Goal: Information Seeking & Learning: Learn about a topic

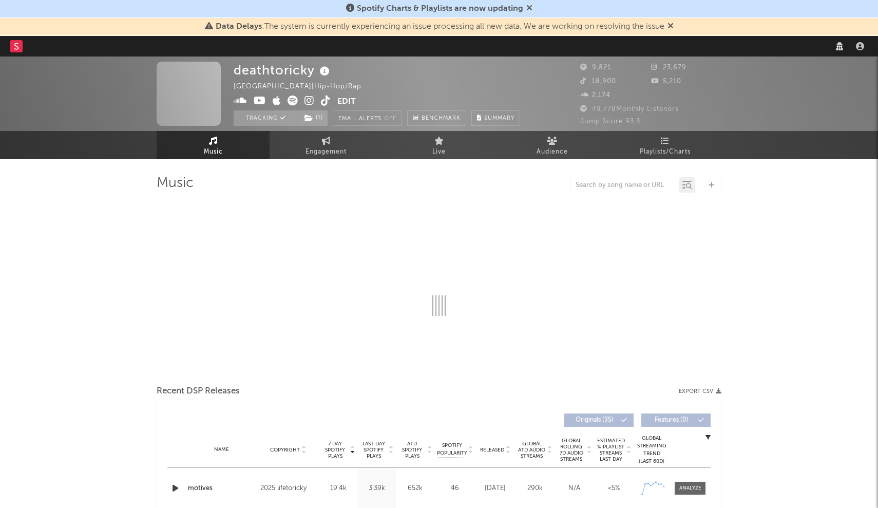
select select "1w"
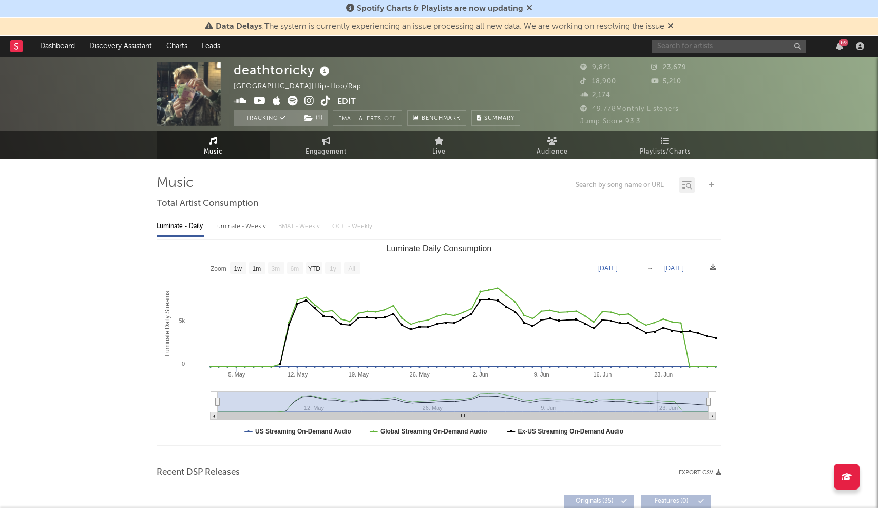
click at [733, 47] on input "text" at bounding box center [729, 46] width 154 height 13
click at [711, 49] on input "[PERSON_NAME]" at bounding box center [729, 46] width 154 height 13
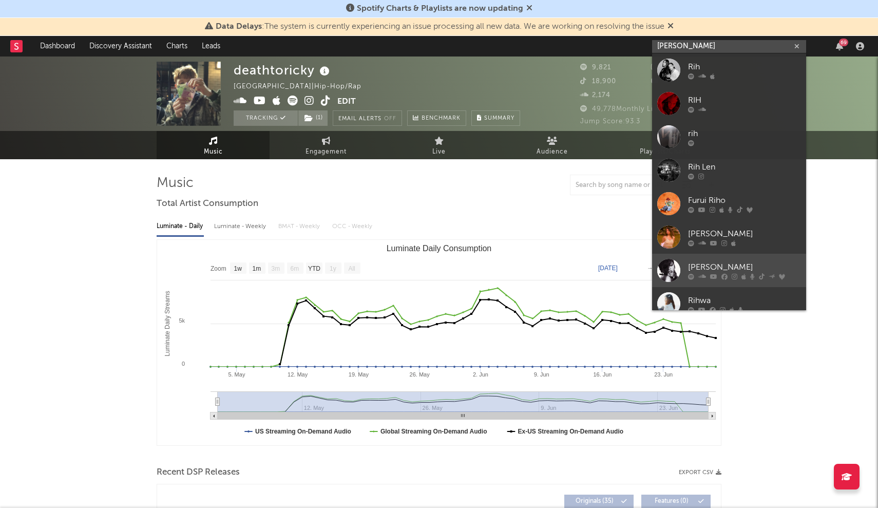
type input "[PERSON_NAME]"
click at [674, 274] on div at bounding box center [668, 270] width 23 height 23
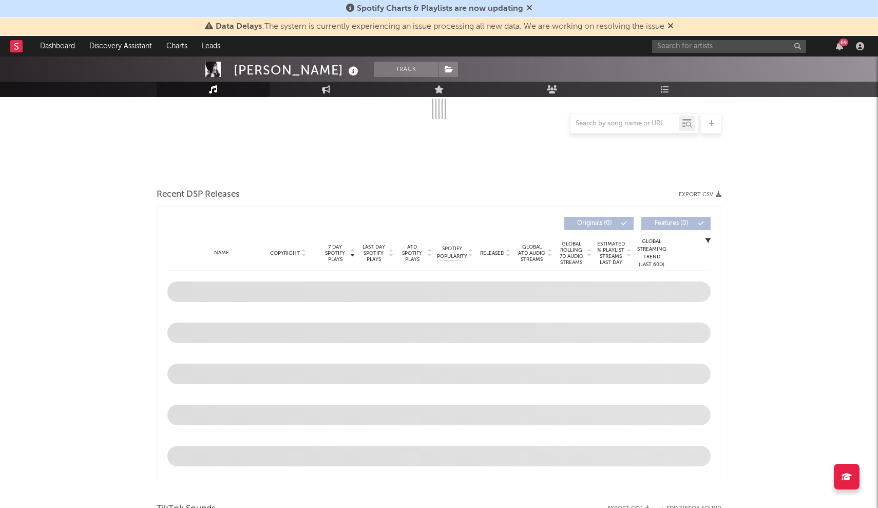
scroll to position [203, 0]
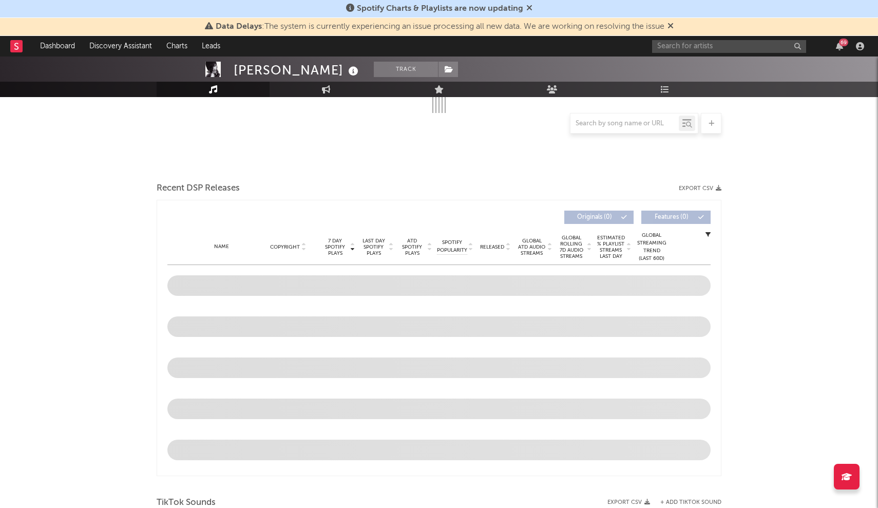
select select "6m"
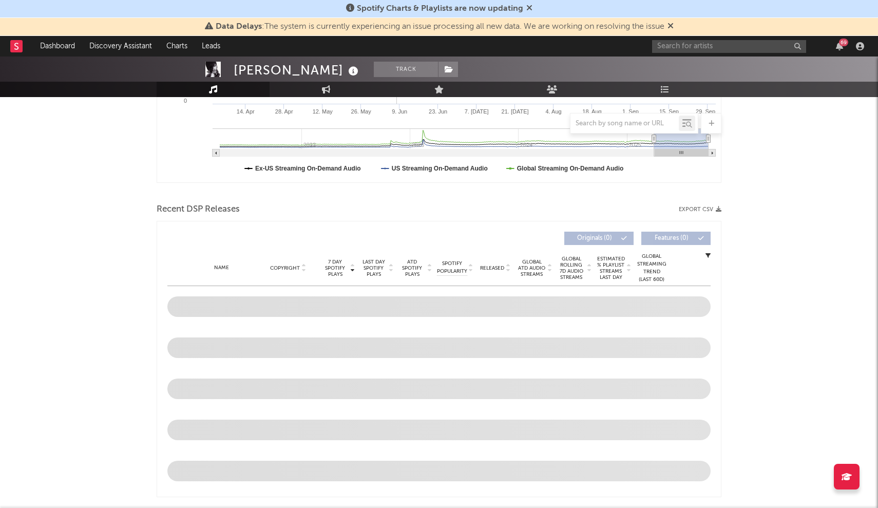
scroll to position [284, 0]
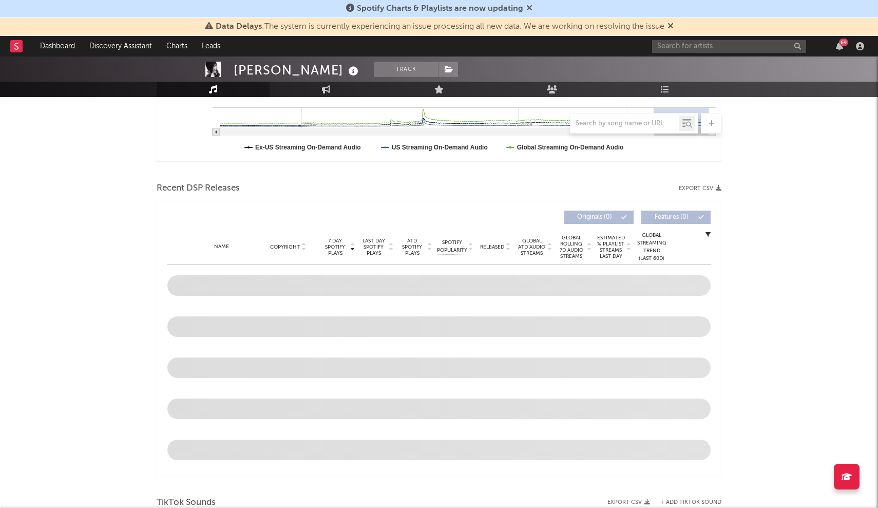
click at [677, 26] on div "Data Delays : The system is currently experiencing an issue processing all new …" at bounding box center [439, 27] width 878 height 18
click at [678, 28] on div "Data Delays : The system is currently experiencing an issue processing all new …" at bounding box center [439, 27] width 878 height 18
click at [674, 27] on icon at bounding box center [671, 26] width 6 height 8
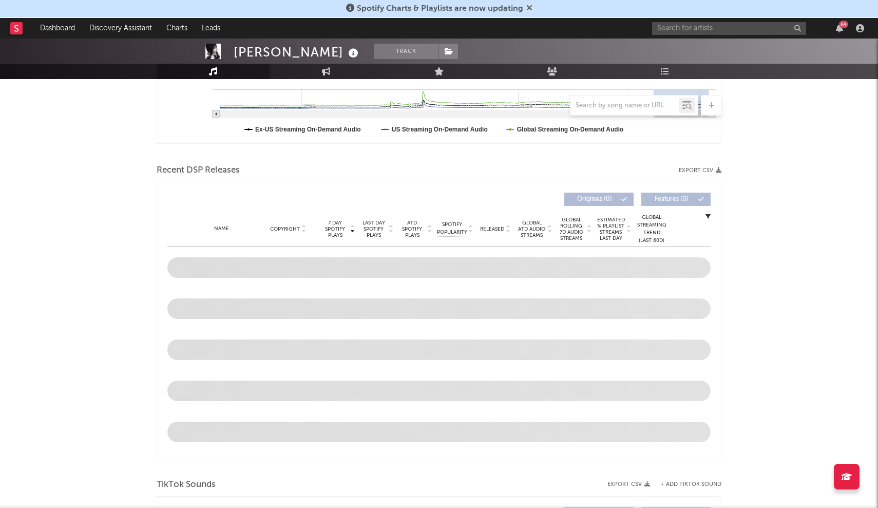
click at [531, 6] on icon at bounding box center [529, 8] width 6 height 8
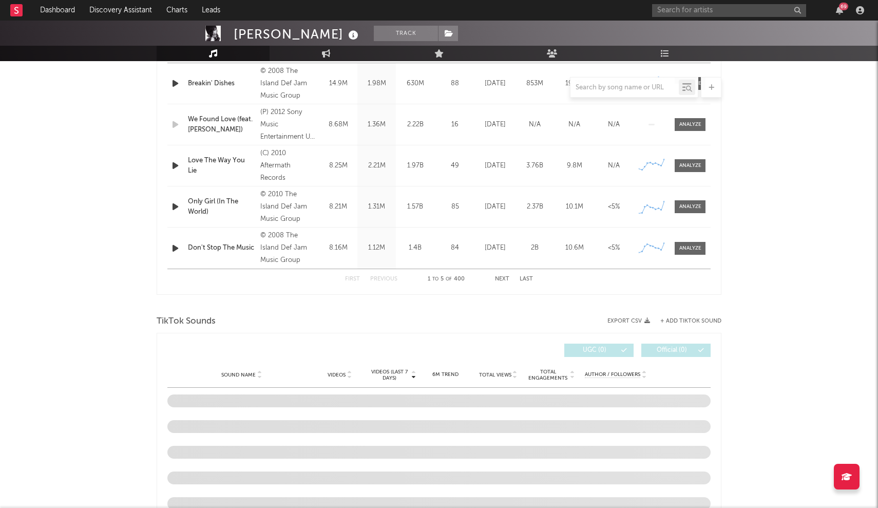
scroll to position [322, 0]
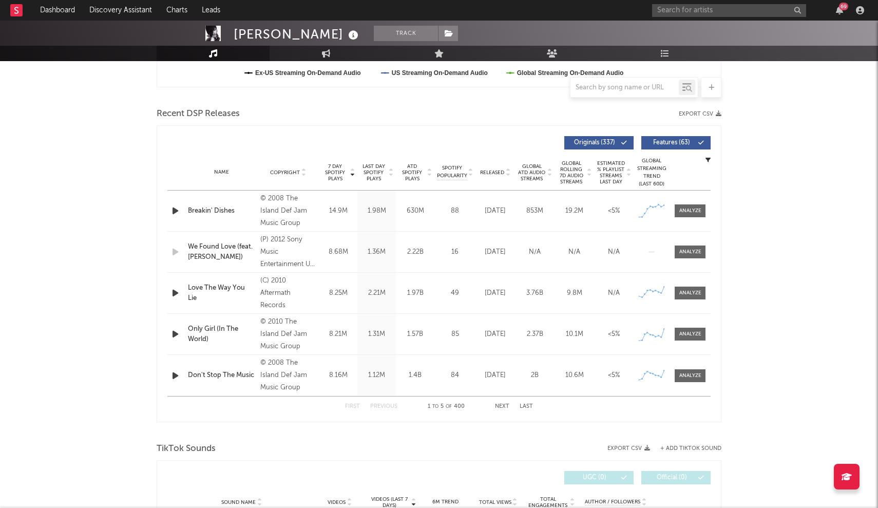
click at [382, 170] on span "Last Day Spotify Plays" at bounding box center [373, 172] width 27 height 18
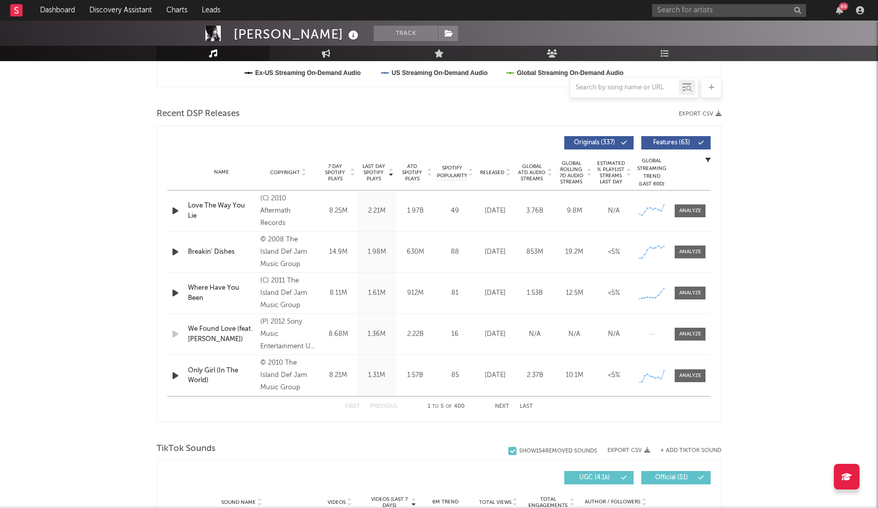
click at [337, 168] on span "7 Day Spotify Plays" at bounding box center [334, 172] width 27 height 18
click at [206, 212] on div "Breakin' Dishes" at bounding box center [221, 211] width 67 height 10
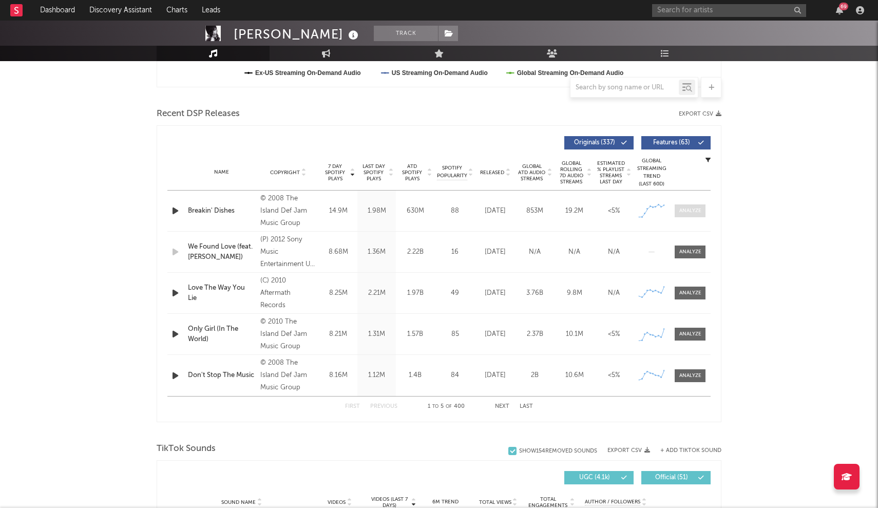
click at [684, 207] on div at bounding box center [690, 211] width 22 height 8
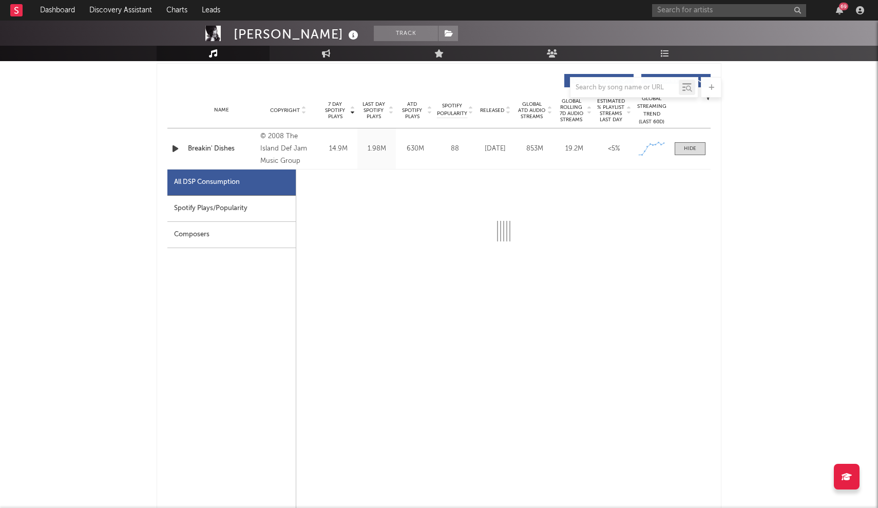
scroll to position [405, 0]
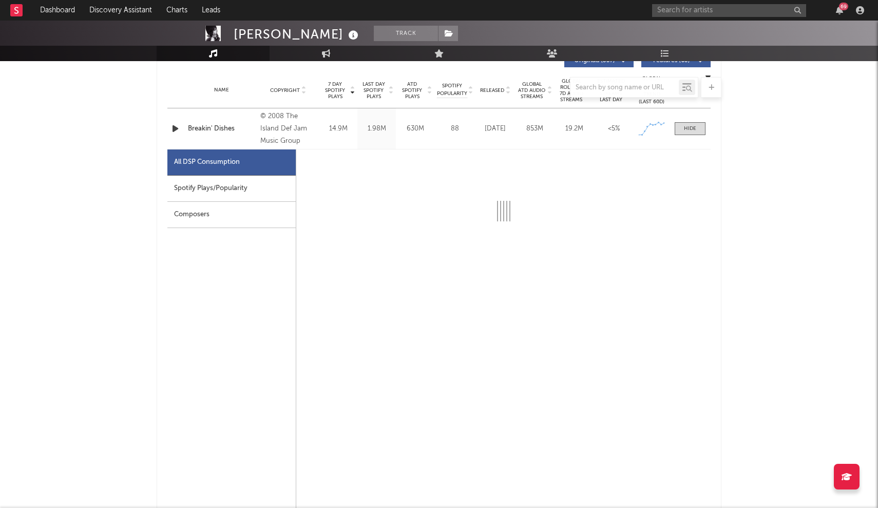
select select "6m"
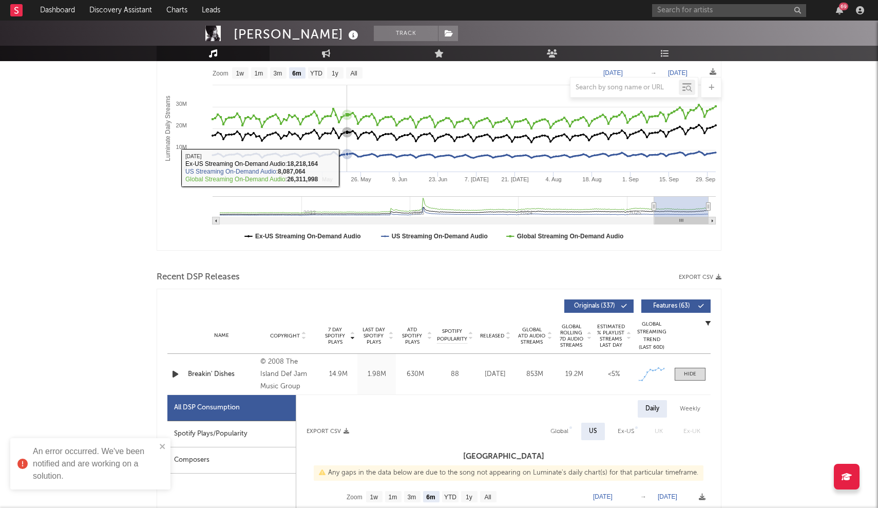
scroll to position [158, 0]
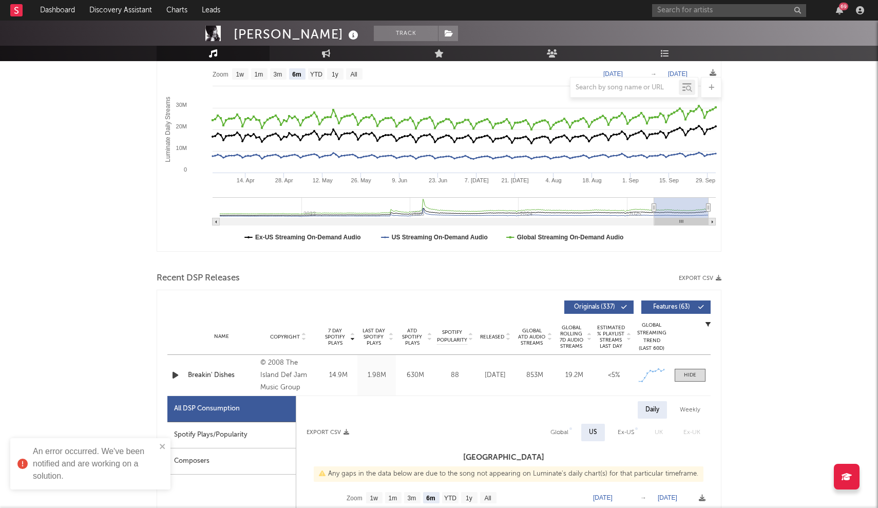
click at [231, 370] on div "Name Breakin' Dishes Copyright © 2008 The Island Def Jam Music Group Label Univ…" at bounding box center [438, 375] width 543 height 41
click at [679, 373] on span at bounding box center [690, 375] width 31 height 13
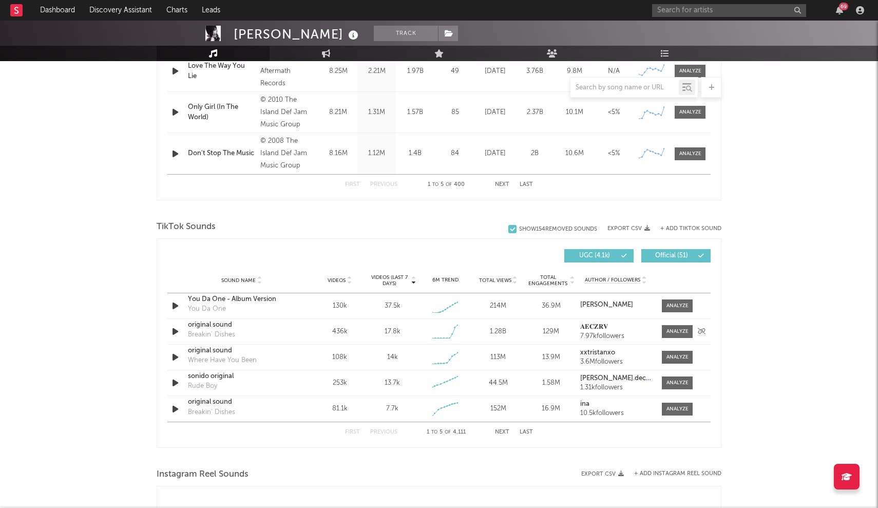
scroll to position [553, 0]
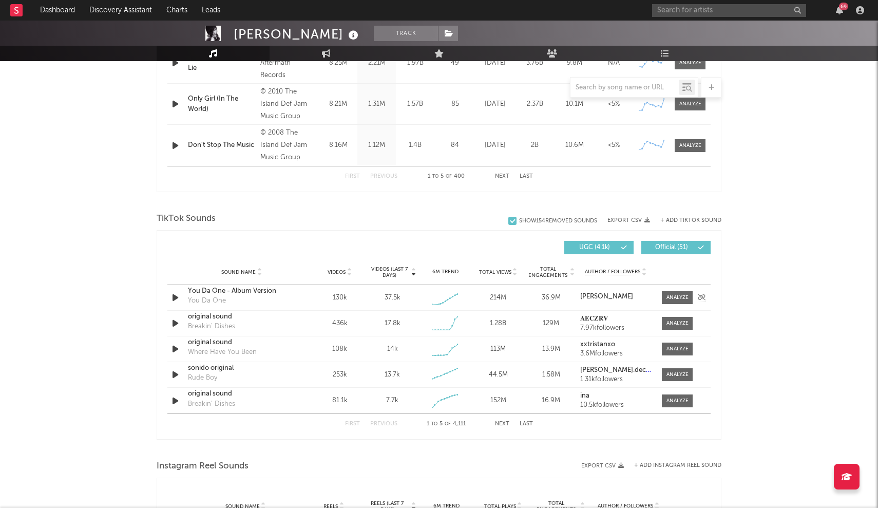
click at [177, 296] on icon "button" at bounding box center [175, 297] width 11 height 13
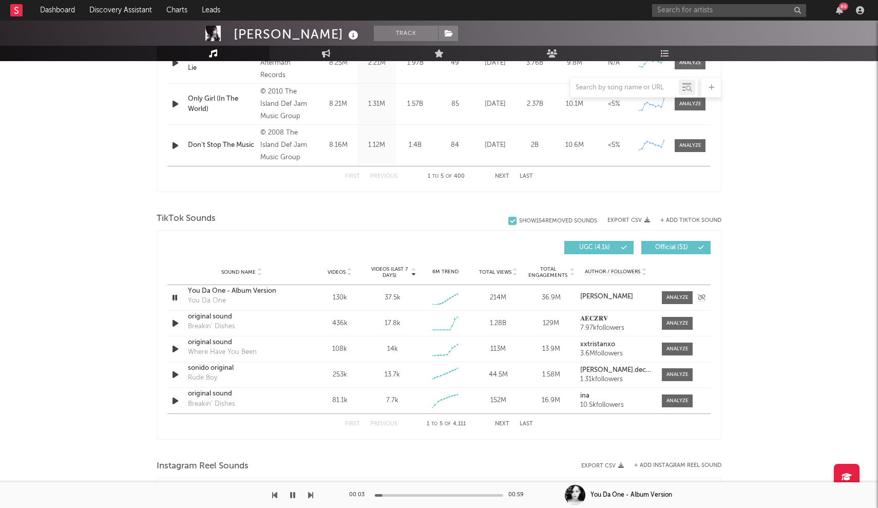
click at [177, 296] on icon "button" at bounding box center [175, 297] width 10 height 13
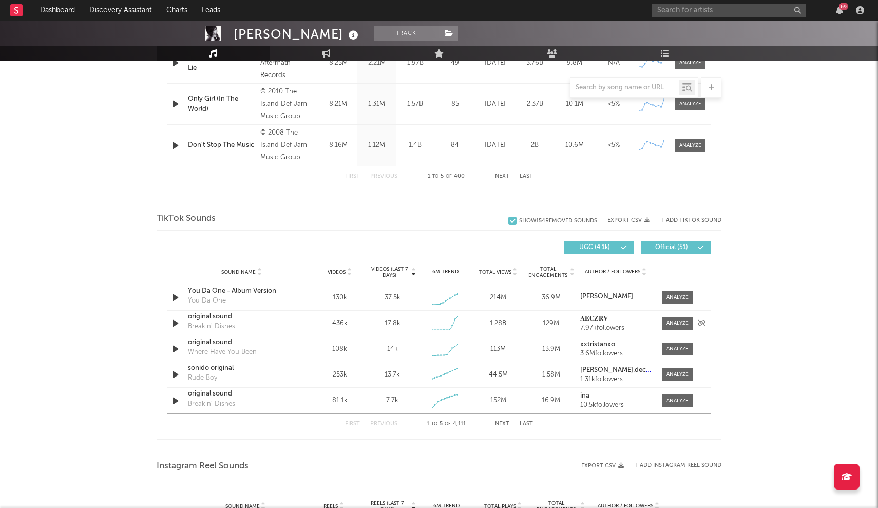
click at [590, 320] on strong "𝐀𝐄𝐂𝐙𝐑𝐕" at bounding box center [594, 318] width 28 height 7
click at [181, 321] on div at bounding box center [176, 323] width 13 height 13
click at [172, 324] on icon "button" at bounding box center [175, 323] width 11 height 13
click at [499, 324] on div "1.28B" at bounding box center [498, 323] width 48 height 10
click at [202, 316] on div "original sound" at bounding box center [241, 317] width 107 height 10
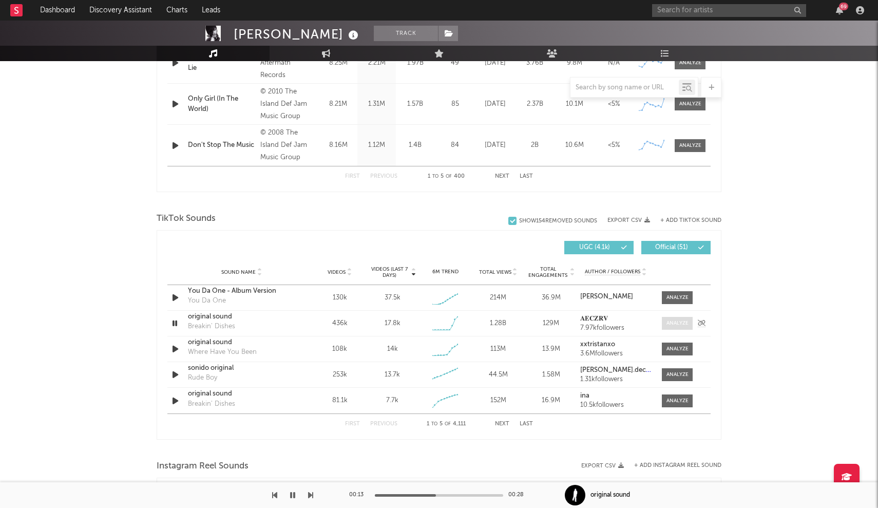
click at [676, 326] on div at bounding box center [678, 323] width 22 height 8
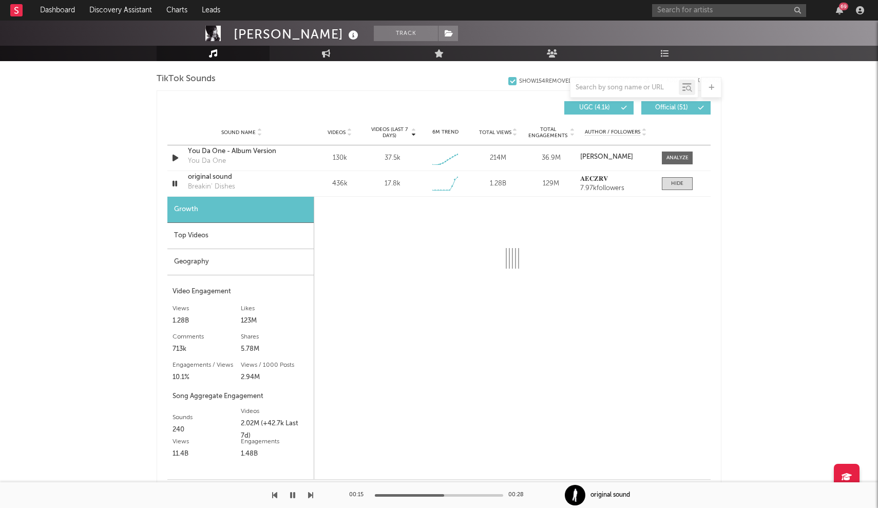
scroll to position [722, 0]
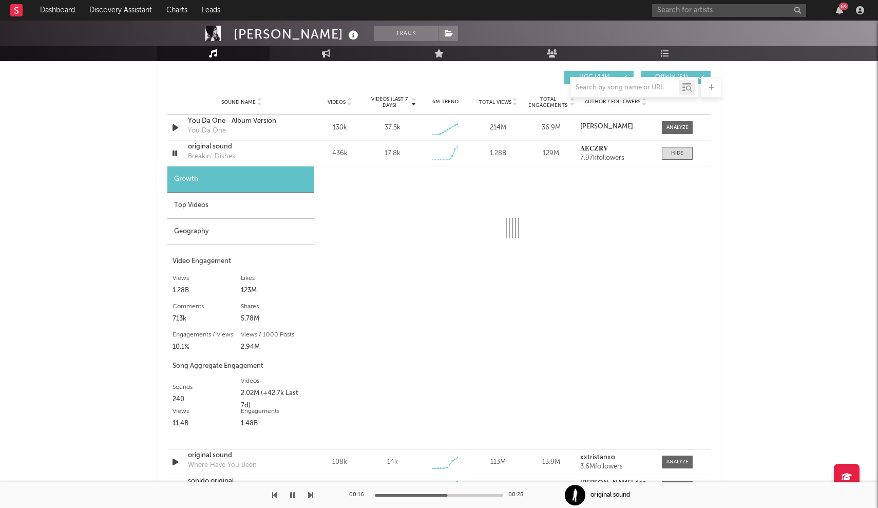
select select "6m"
